Goal: Navigation & Orientation: Find specific page/section

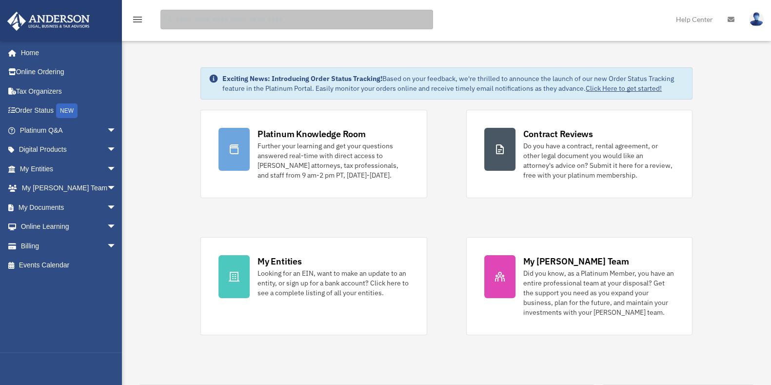
click at [256, 21] on input "search" at bounding box center [296, 19] width 272 height 19
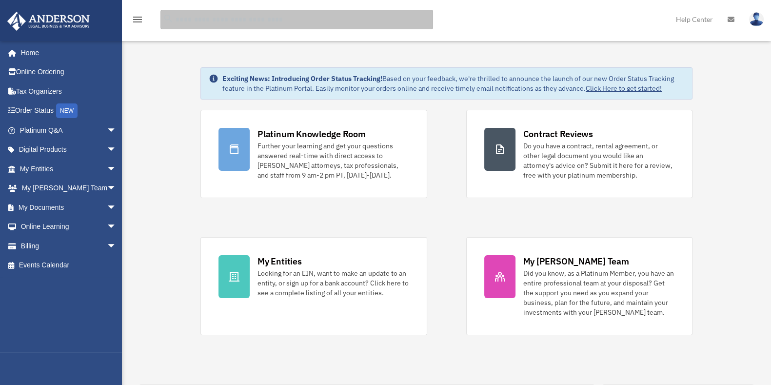
click at [225, 17] on input "search" at bounding box center [296, 19] width 272 height 19
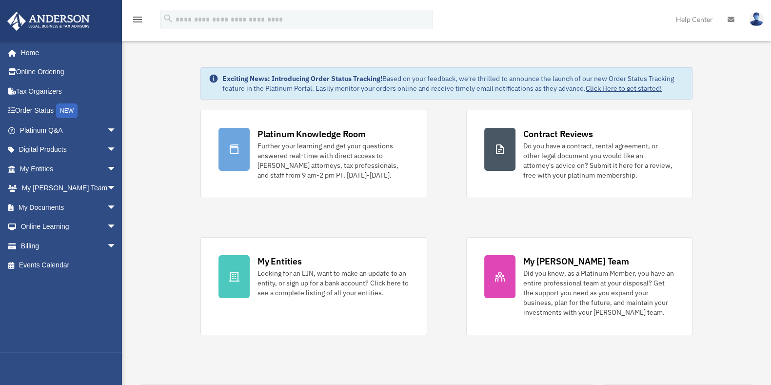
click at [107, 133] on span "arrow_drop_down" at bounding box center [116, 130] width 19 height 20
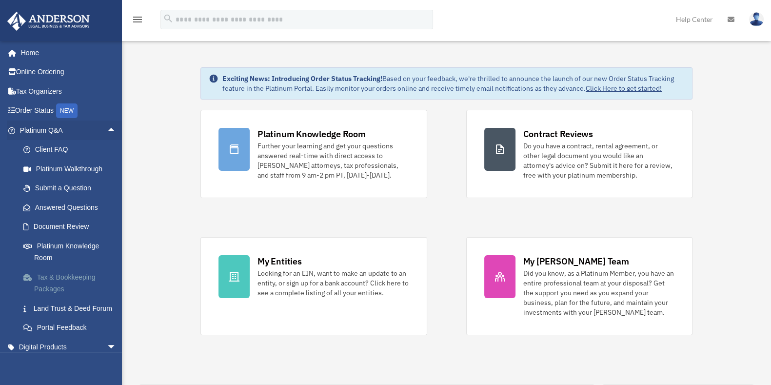
click at [66, 285] on link "Tax & Bookkeeping Packages" at bounding box center [72, 282] width 117 height 31
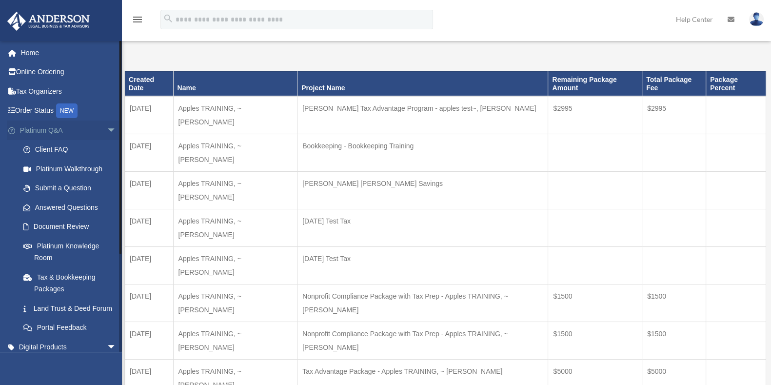
click at [107, 131] on span "arrow_drop_down" at bounding box center [116, 130] width 19 height 20
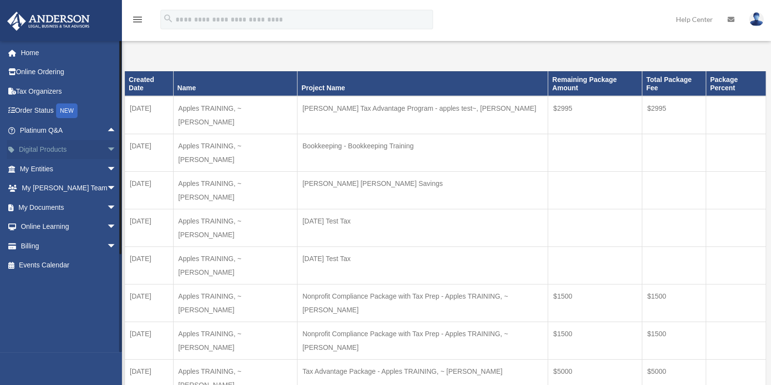
click at [107, 146] on span "arrow_drop_down" at bounding box center [116, 150] width 19 height 20
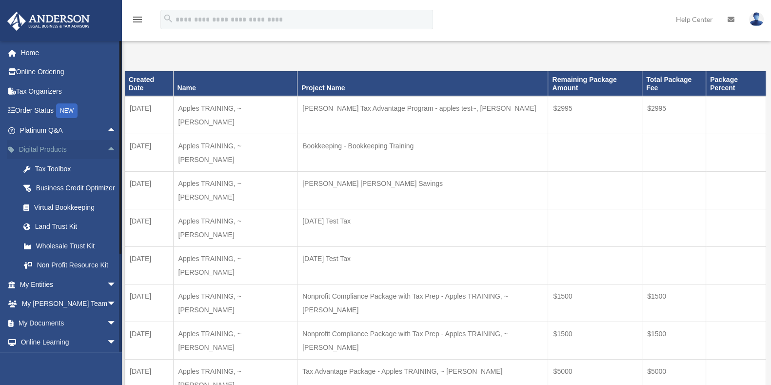
click at [107, 146] on span "arrow_drop_up" at bounding box center [116, 150] width 19 height 20
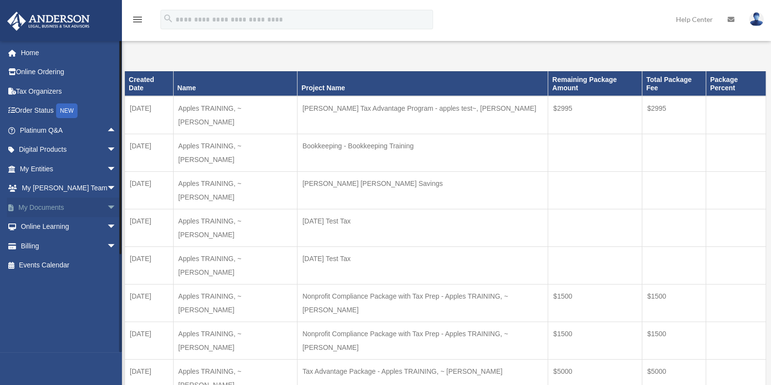
click at [107, 203] on span "arrow_drop_down" at bounding box center [116, 207] width 19 height 20
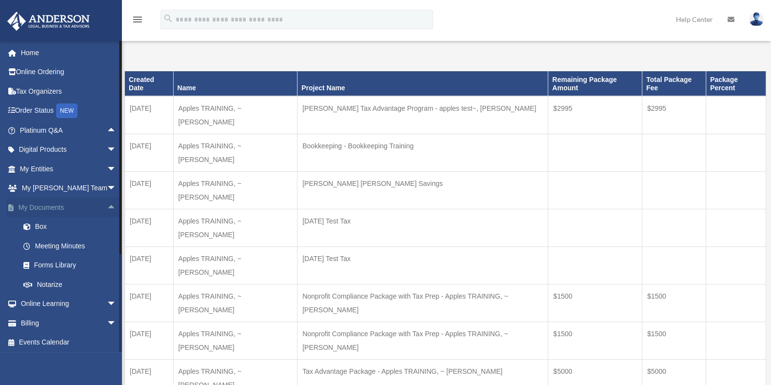
click at [41, 211] on link "My Documents arrow_drop_up" at bounding box center [69, 206] width 124 height 19
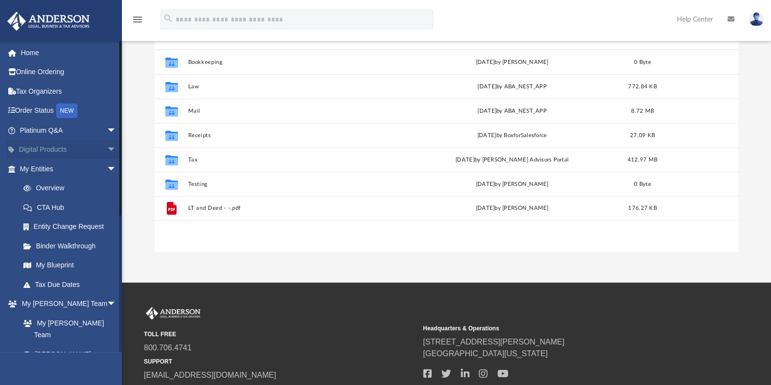
click at [107, 150] on span "arrow_drop_down" at bounding box center [116, 150] width 19 height 20
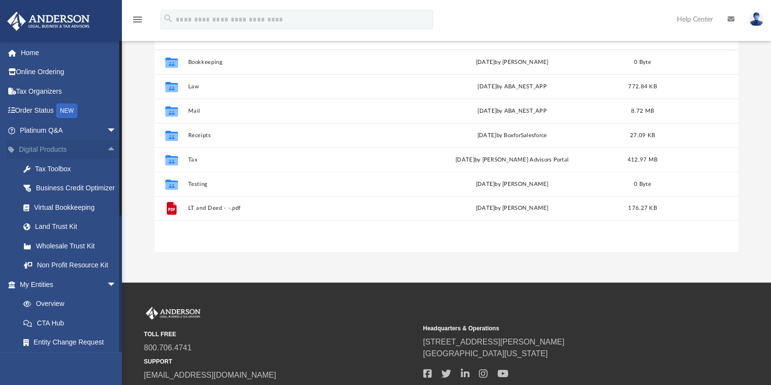
click at [107, 152] on span "arrow_drop_up" at bounding box center [116, 150] width 19 height 20
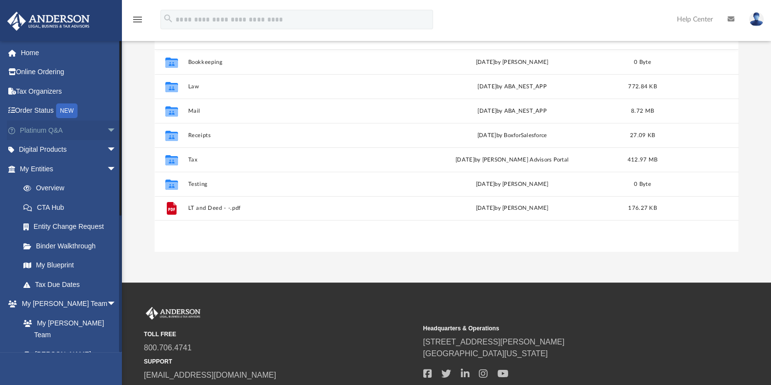
click at [107, 131] on span "arrow_drop_down" at bounding box center [116, 130] width 19 height 20
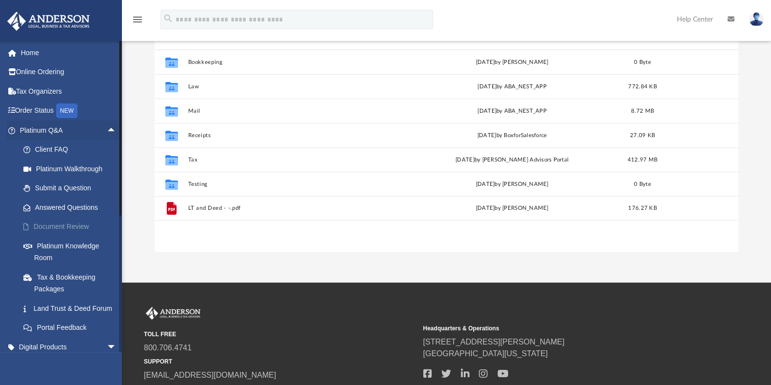
click at [78, 225] on link "Document Review" at bounding box center [72, 226] width 117 height 19
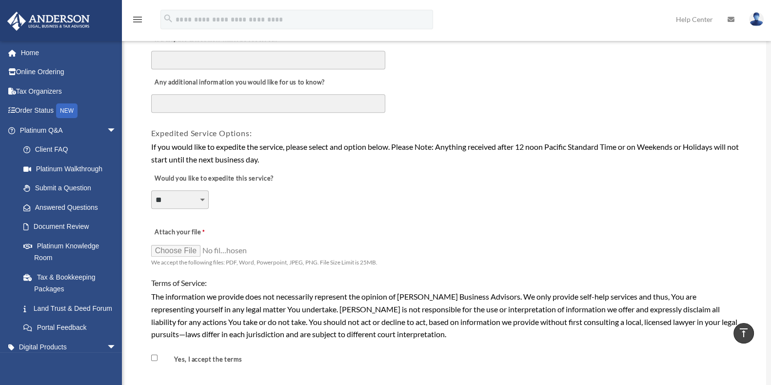
scroll to position [731, 0]
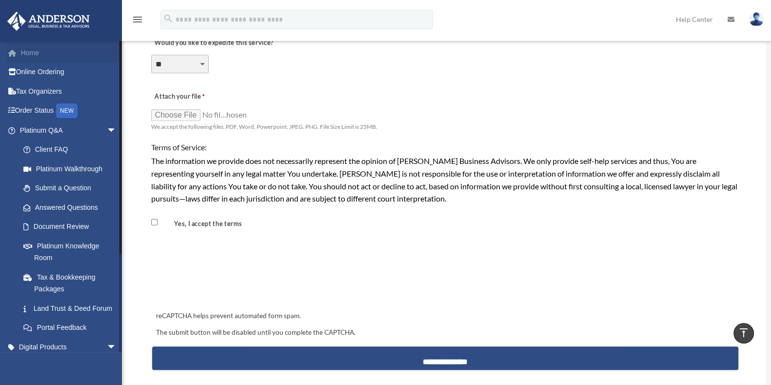
click at [78, 49] on link "Home" at bounding box center [69, 52] width 124 height 19
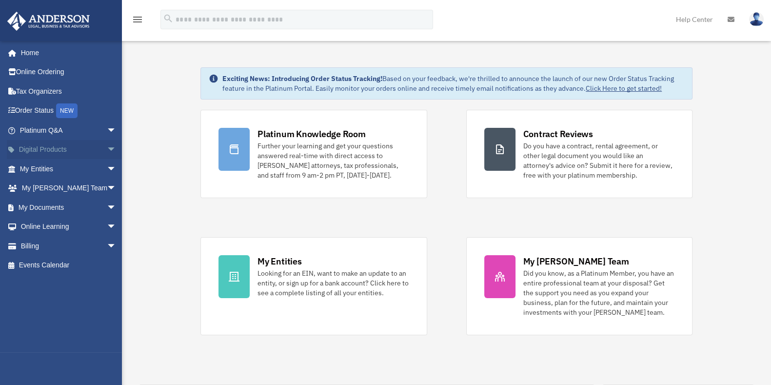
click at [107, 150] on span "arrow_drop_down" at bounding box center [116, 150] width 19 height 20
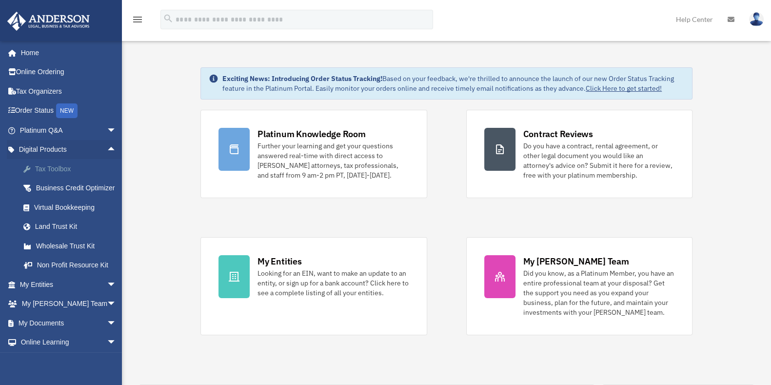
click at [52, 172] on div "Tax Toolbox" at bounding box center [76, 169] width 85 height 12
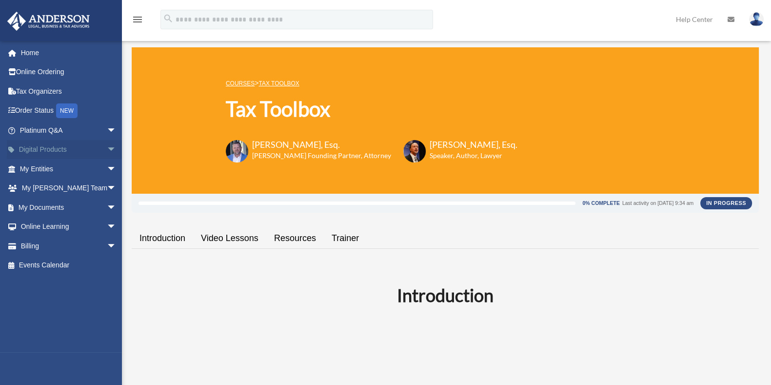
click at [107, 150] on span "arrow_drop_down" at bounding box center [116, 150] width 19 height 20
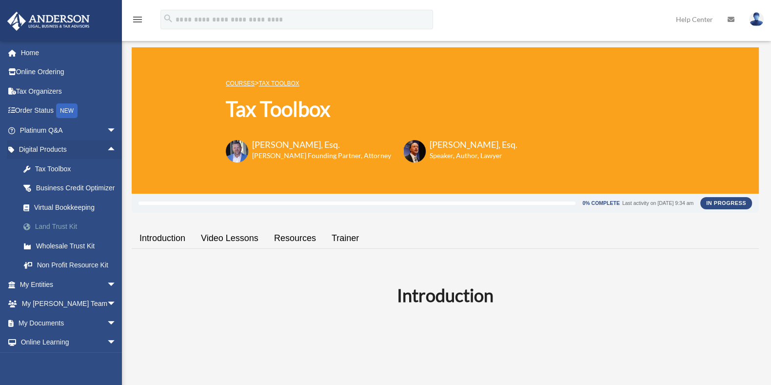
drag, startPoint x: 65, startPoint y: 233, endPoint x: 73, endPoint y: 234, distance: 7.5
click at [66, 233] on div "Land Trust Kit" at bounding box center [76, 226] width 85 height 12
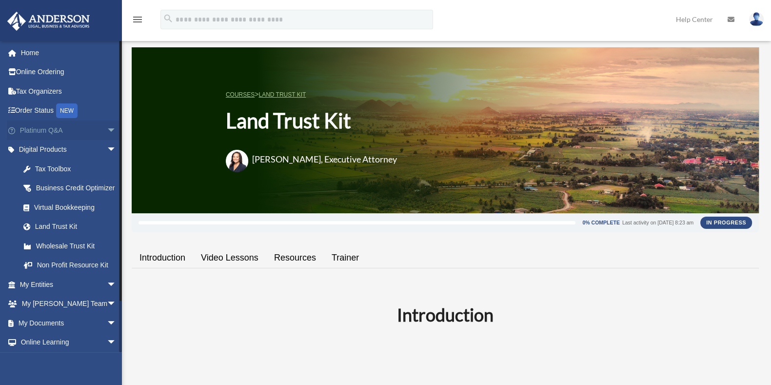
click at [107, 126] on span "arrow_drop_down" at bounding box center [116, 130] width 19 height 20
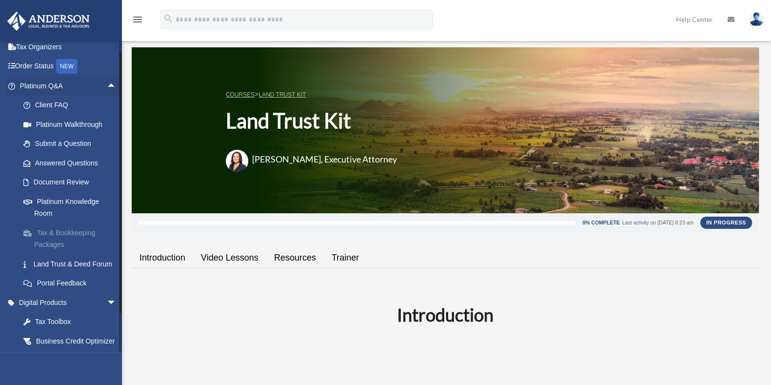
scroll to position [60, 0]
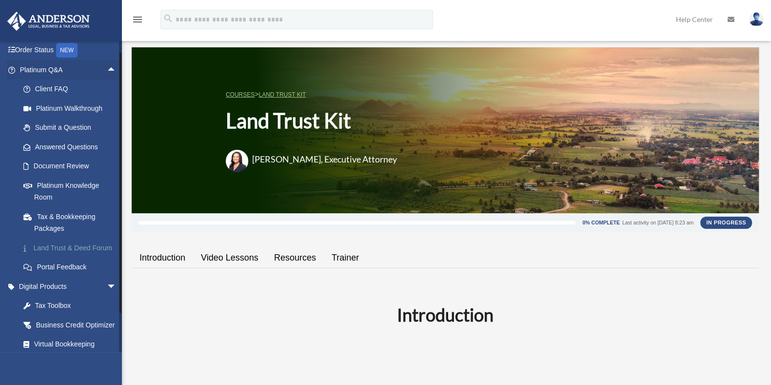
click at [65, 248] on link "Land Trust & Deed Forum" at bounding box center [72, 247] width 117 height 19
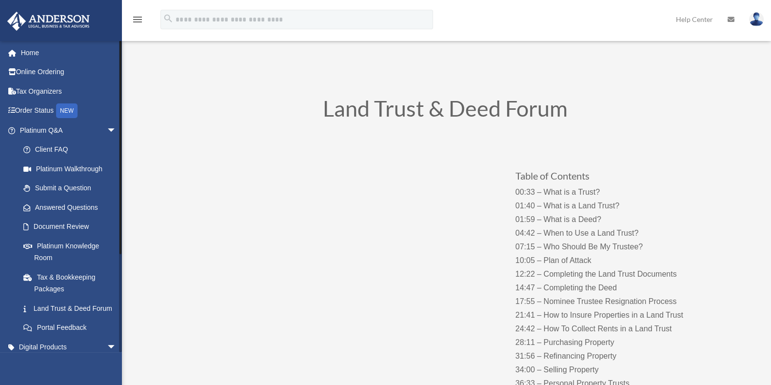
click at [68, 42] on div "Home Online Ordering Tax Organizers Order Status NEW Platinum Q&A arrow_drop_do…" at bounding box center [65, 257] width 131 height 434
click at [66, 49] on link "Home" at bounding box center [69, 52] width 124 height 19
